Goal: Task Accomplishment & Management: Manage account settings

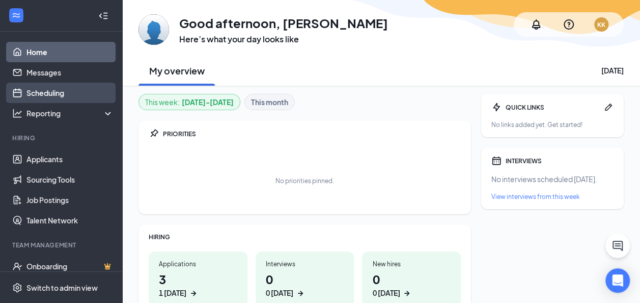
click at [45, 88] on link "Scheduling" at bounding box center [69, 93] width 87 height 20
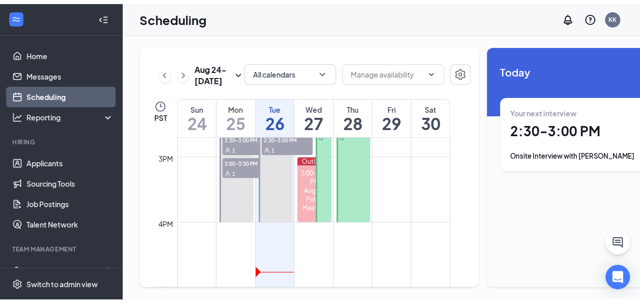
scroll to position [908, 0]
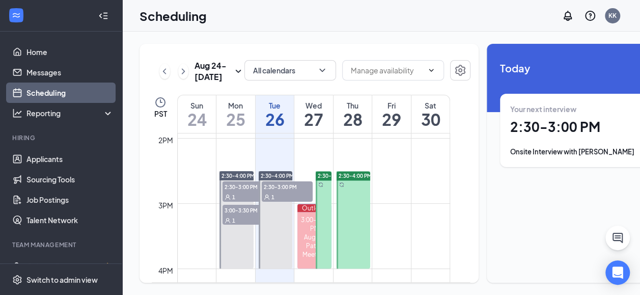
click at [38, 90] on link "Scheduling" at bounding box center [69, 93] width 87 height 20
click at [48, 155] on link "Applicants" at bounding box center [69, 159] width 87 height 20
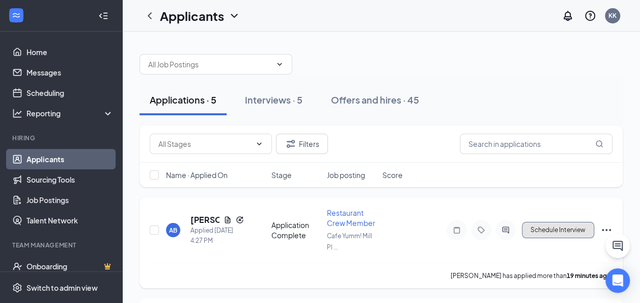
click at [538, 226] on button "Schedule Interview" at bounding box center [558, 230] width 72 height 16
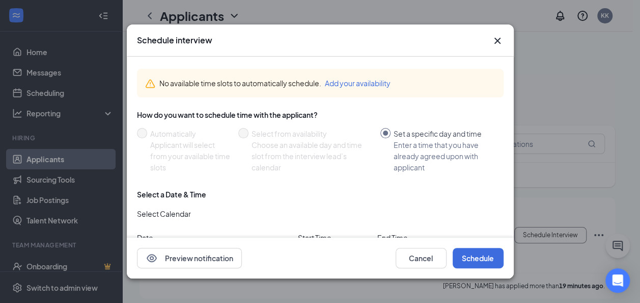
click at [496, 40] on icon "Cross" at bounding box center [498, 41] width 12 height 12
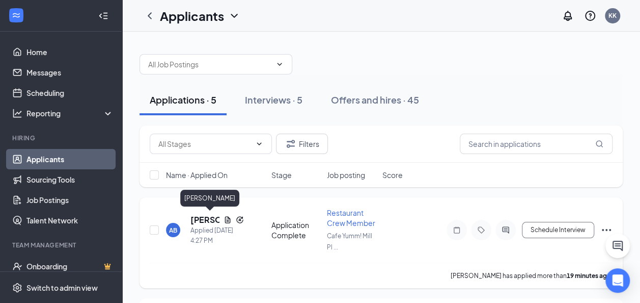
click at [210, 219] on h5 "[PERSON_NAME]" at bounding box center [205, 219] width 29 height 11
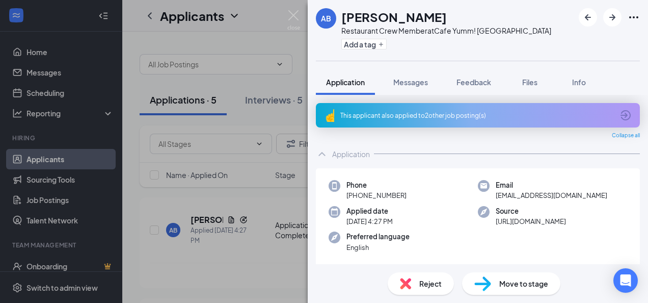
click at [502, 283] on span "Move to stage" at bounding box center [523, 283] width 49 height 11
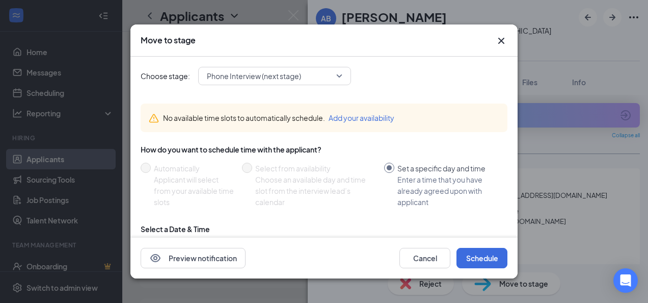
click at [272, 73] on span "Phone Interview (next stage)" at bounding box center [254, 75] width 94 height 15
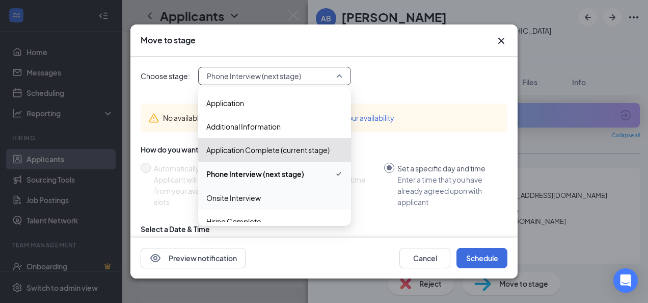
click at [251, 194] on span "Onsite Interview" at bounding box center [233, 197] width 55 height 11
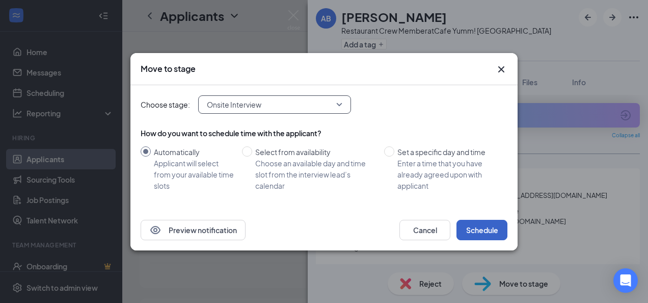
click at [475, 230] on button "Schedule" at bounding box center [481, 230] width 51 height 20
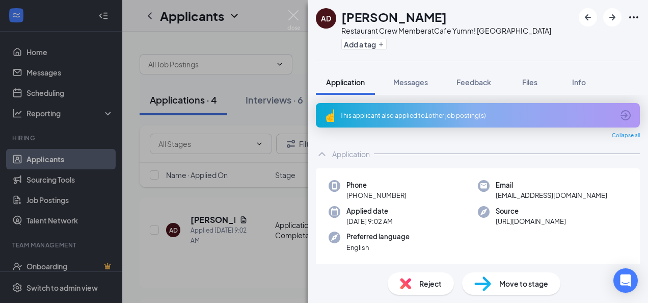
click at [39, 91] on div "AD [PERSON_NAME] Restaurant Crew Member at Cafe Yumm! Mill Plain Crossing Add a…" at bounding box center [324, 151] width 648 height 303
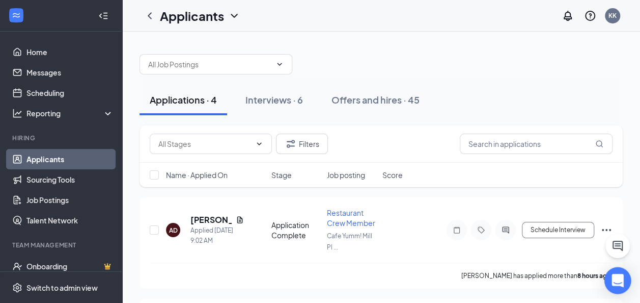
click at [612, 282] on icon "Open Intercom Messenger" at bounding box center [617, 280] width 13 height 13
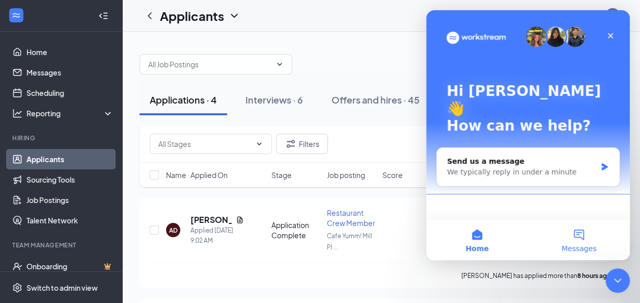
click at [576, 237] on button "Messages" at bounding box center [579, 239] width 102 height 41
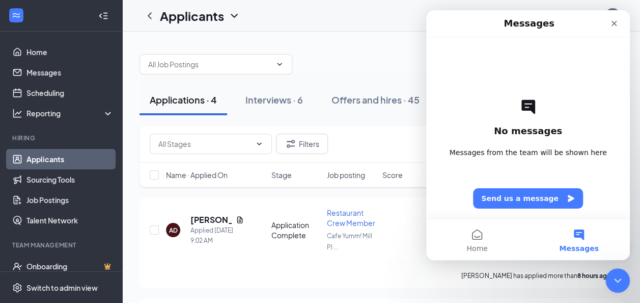
click at [585, 237] on button "Messages" at bounding box center [579, 239] width 102 height 41
click at [568, 199] on icon "Intercom messenger" at bounding box center [571, 198] width 6 height 7
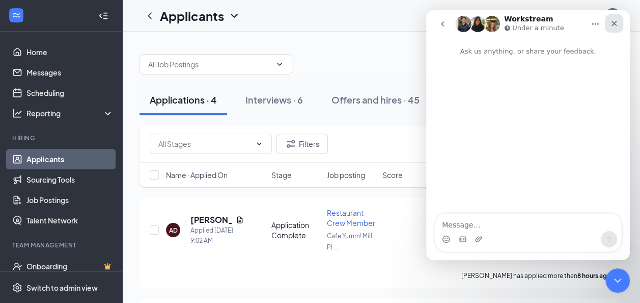
click at [618, 24] on icon "Close" at bounding box center [614, 23] width 8 height 8
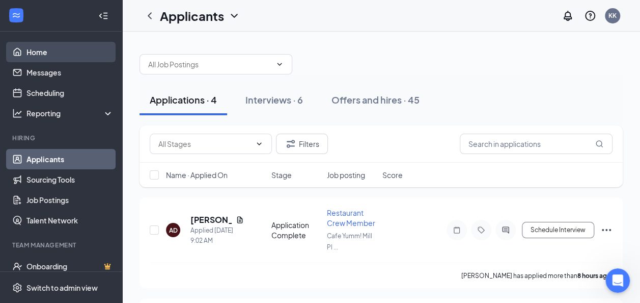
click at [43, 58] on link "Home" at bounding box center [69, 52] width 87 height 20
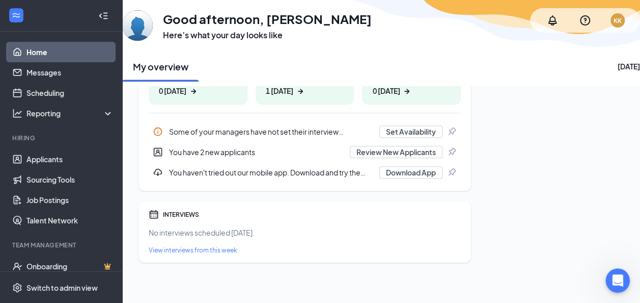
scroll to position [100, 0]
